Goal: Task Accomplishment & Management: Manage account settings

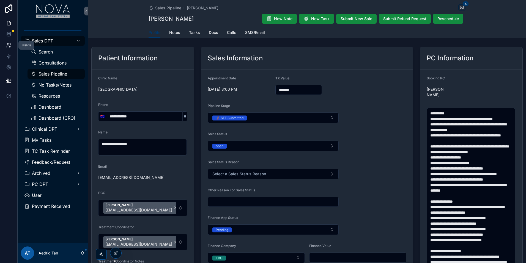
click at [10, 45] on icon at bounding box center [9, 45] width 6 height 6
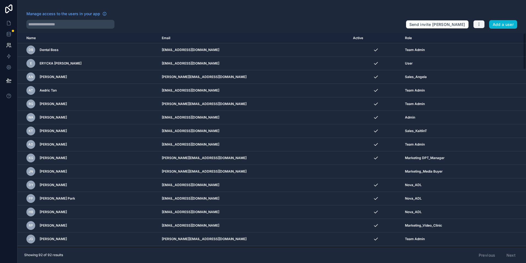
click at [478, 26] on icon "button" at bounding box center [479, 24] width 4 height 4
click at [487, 35] on link "Manage roles" at bounding box center [492, 37] width 39 height 9
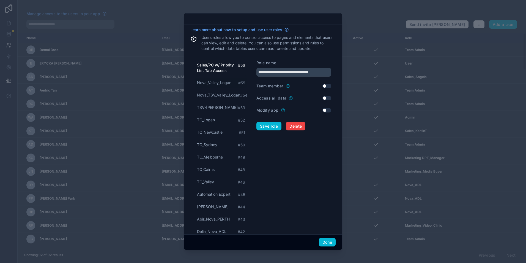
click at [216, 84] on span "Nova_Valley_Logan" at bounding box center [214, 83] width 34 height 6
click at [221, 67] on span "Sales/PC w/ Priority List Tab Access" at bounding box center [217, 67] width 41 height 11
type input "**********"
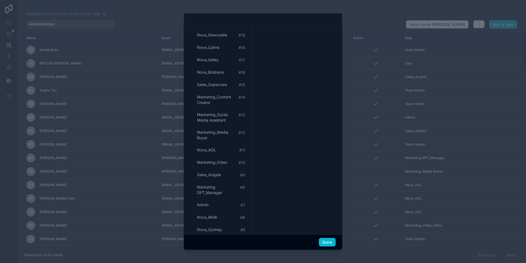
scroll to position [547, 0]
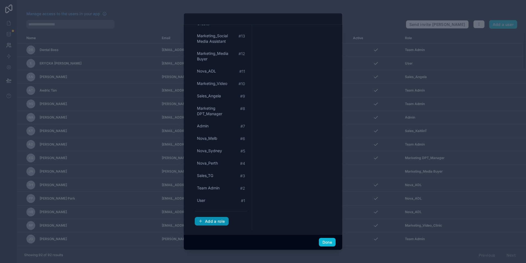
click at [222, 223] on div "Add a role" at bounding box center [211, 220] width 27 height 5
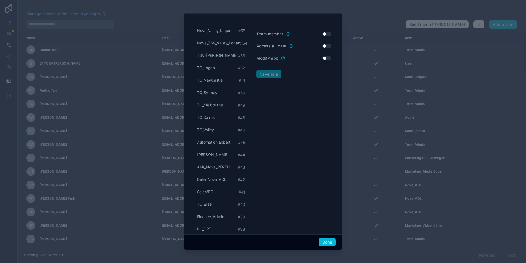
scroll to position [0, 0]
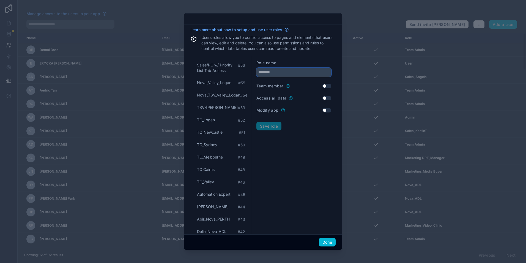
click at [298, 74] on input "text" at bounding box center [293, 72] width 75 height 9
type input "**********"
click at [266, 130] on button "Save role" at bounding box center [268, 126] width 25 height 9
click at [331, 245] on button "Done" at bounding box center [327, 241] width 17 height 9
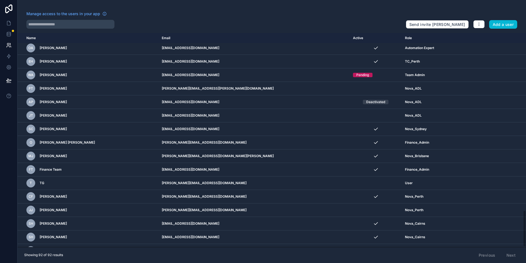
scroll to position [1037, 0]
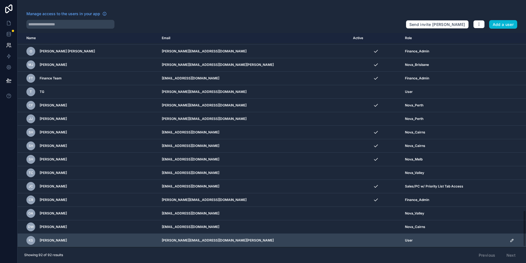
click at [510, 240] on icon "scrollable content" at bounding box center [512, 240] width 4 height 4
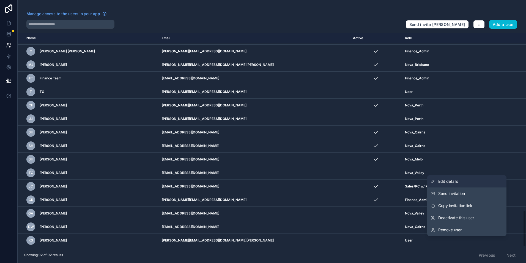
click at [478, 181] on link "Edit details" at bounding box center [466, 181] width 79 height 12
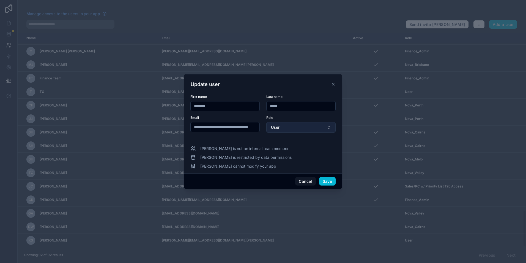
click at [309, 128] on button "User" at bounding box center [300, 127] width 69 height 10
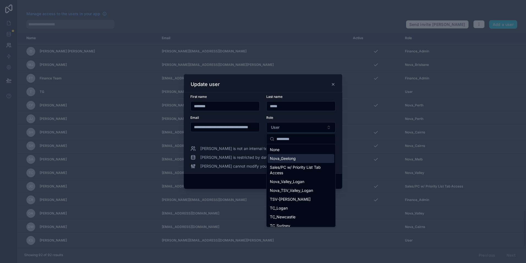
click at [314, 158] on div "Nova_Geelong" at bounding box center [301, 158] width 67 height 9
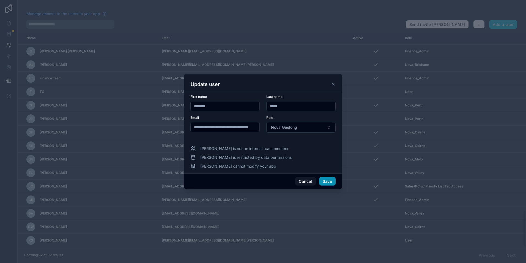
click at [326, 185] on button "Save" at bounding box center [327, 181] width 17 height 9
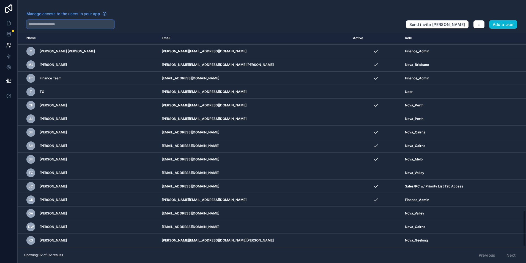
click at [90, 27] on input "text" at bounding box center [70, 24] width 88 height 9
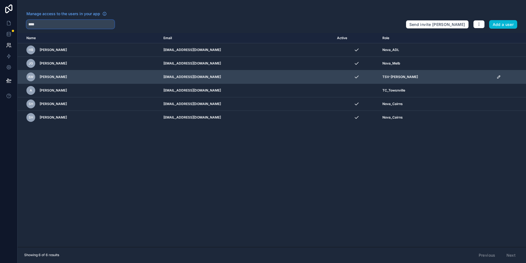
type input "****"
click at [497, 77] on icon "scrollable content" at bounding box center [499, 77] width 4 height 4
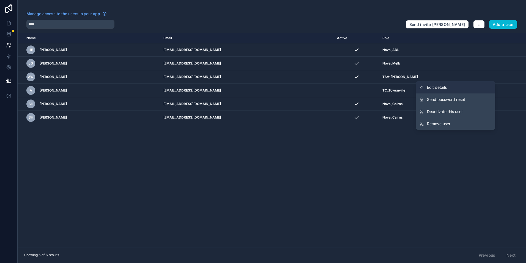
click at [463, 91] on link "Edit details" at bounding box center [455, 87] width 79 height 12
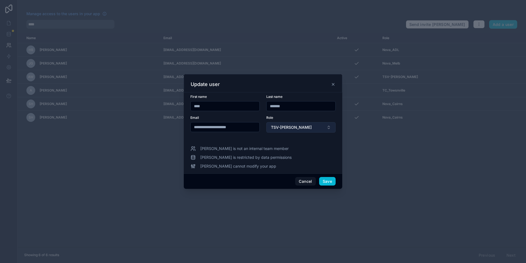
click at [327, 125] on button "TSV-[PERSON_NAME]" at bounding box center [300, 127] width 69 height 10
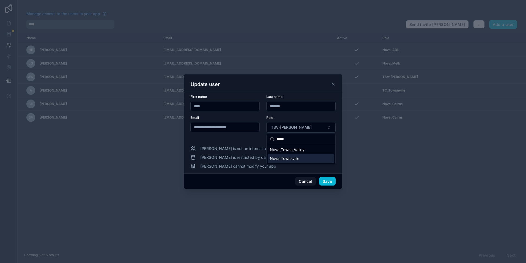
type input "*****"
click at [296, 159] on span "Nova_Townsville" at bounding box center [284, 158] width 29 height 6
click at [324, 181] on button "Save" at bounding box center [327, 181] width 17 height 9
